Goal: Task Accomplishment & Management: Complete application form

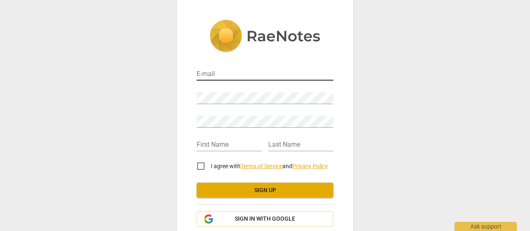
click at [237, 75] on input "email" at bounding box center [265, 75] width 137 height 12
type input "[EMAIL_ADDRESS][DOMAIN_NAME]"
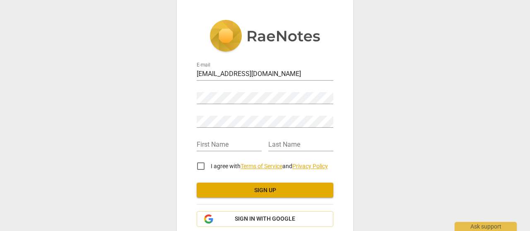
click at [192, 101] on div "E-mail mdimba@strathmore.edu Password Retype Password First Name Last Name I ag…" at bounding box center [265, 138] width 176 height 276
click at [224, 145] on input "text" at bounding box center [229, 145] width 65 height 12
type input "Magdalene"
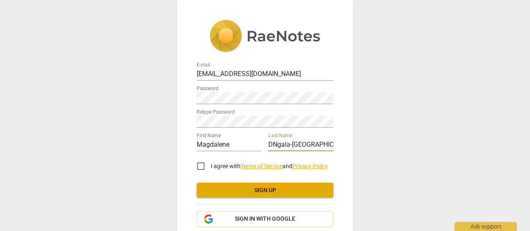
click at [291, 144] on input "DNgala-Dimba" at bounding box center [300, 145] width 65 height 12
type input "Dimba"
click at [199, 166] on input "I agree with Terms of Service and Privacy Policy" at bounding box center [201, 166] width 20 height 20
checkbox input "true"
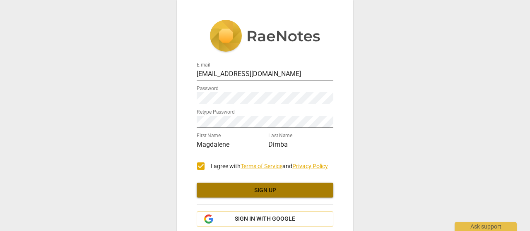
click at [261, 189] on span "Sign up" at bounding box center [264, 191] width 123 height 8
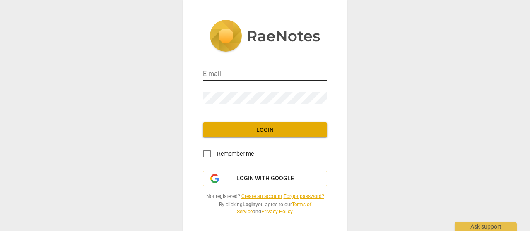
click at [224, 75] on input "email" at bounding box center [265, 75] width 124 height 12
type input "[EMAIL_ADDRESS][DOMAIN_NAME]"
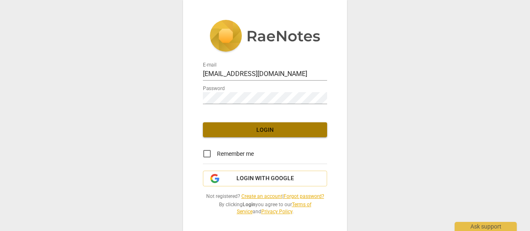
click at [273, 126] on span "Login" at bounding box center [264, 130] width 111 height 8
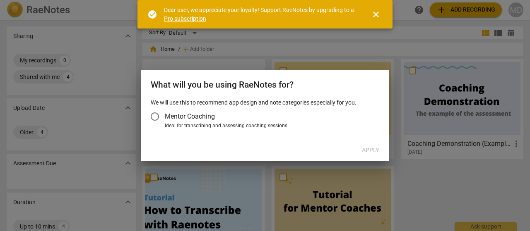
click at [155, 117] on input "Mentor Coaching" at bounding box center [155, 117] width 20 height 20
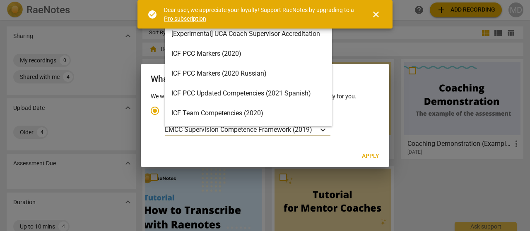
click at [324, 131] on icon "Account type" at bounding box center [322, 130] width 5 height 3
click at [0, 0] on input "Ideal for transcribing and assessing coaching sessions 16 results available. Us…" at bounding box center [0, 0] width 0 height 0
click at [355, 39] on div at bounding box center [265, 115] width 530 height 231
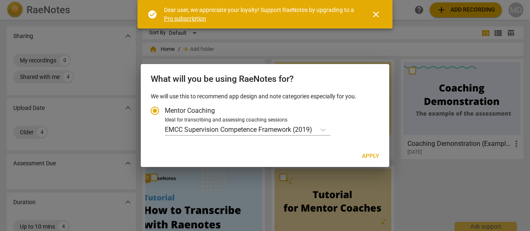
click at [378, 12] on span "close" at bounding box center [376, 15] width 10 height 10
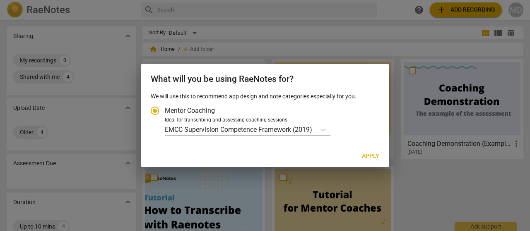
click at [154, 112] on input "Mentor Coaching" at bounding box center [155, 111] width 20 height 20
radio input "true"
click at [383, 49] on div at bounding box center [265, 115] width 530 height 231
click at [343, 30] on div at bounding box center [265, 115] width 530 height 231
